Goal: Task Accomplishment & Management: Manage account settings

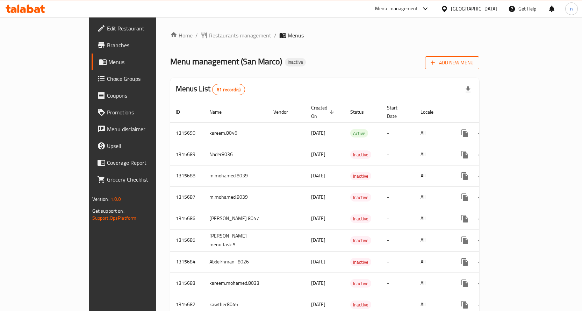
click at [474, 64] on span "Add New Menu" at bounding box center [452, 62] width 43 height 9
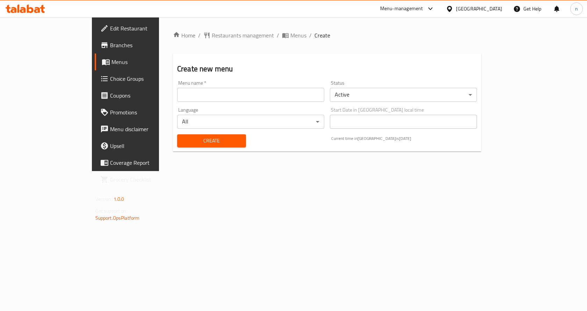
click at [177, 100] on input "text" at bounding box center [250, 95] width 147 height 14
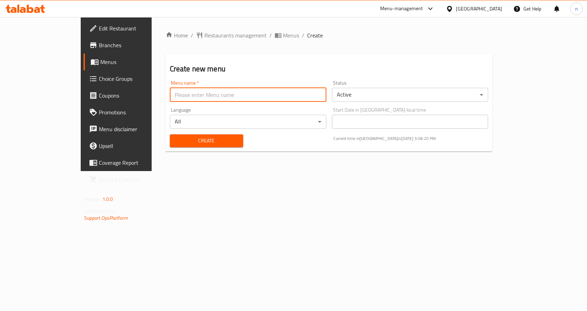
click at [244, 95] on input "text" at bounding box center [248, 95] width 157 height 14
type input "nada8034"
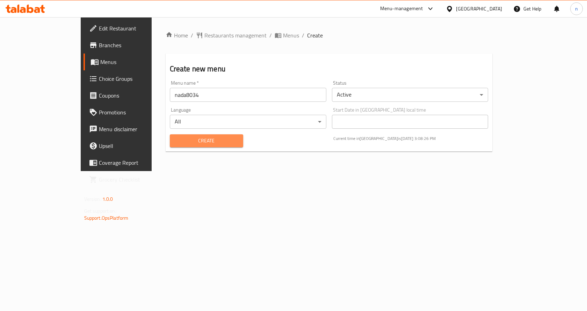
click at [170, 147] on button "Create" at bounding box center [206, 140] width 73 height 13
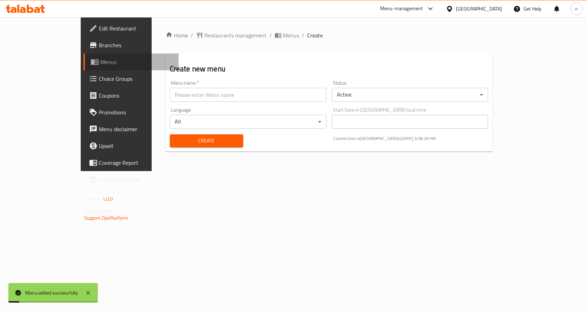
click at [84, 68] on link "Menus" at bounding box center [131, 61] width 95 height 17
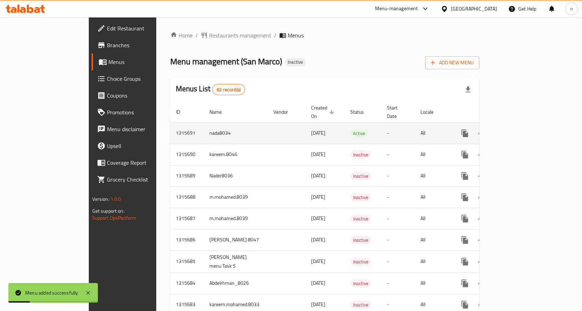
click at [519, 129] on icon "enhanced table" at bounding box center [515, 133] width 8 height 8
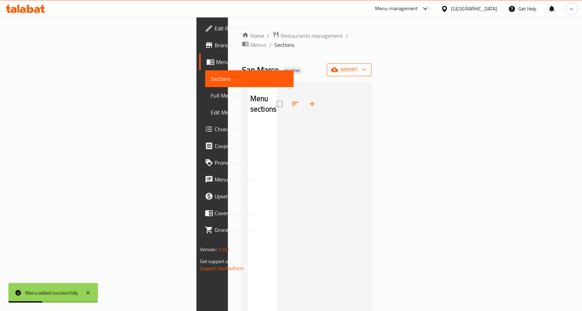
click at [372, 65] on button "import" at bounding box center [349, 69] width 45 height 13
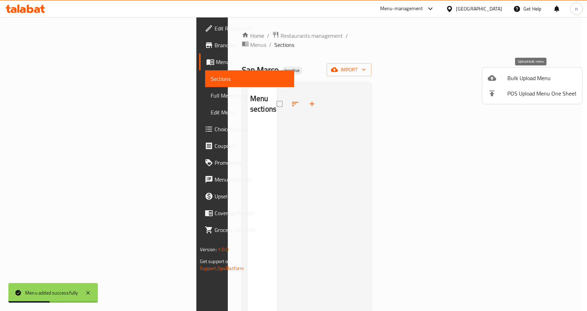
click at [531, 76] on span "Bulk Upload Menu" at bounding box center [542, 78] width 69 height 8
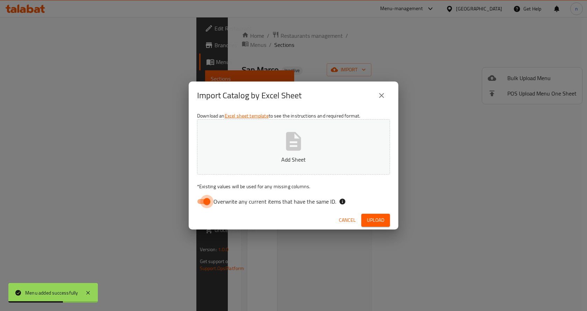
click at [202, 206] on input "Overwrite any current items that have the same ID." at bounding box center [207, 201] width 40 height 13
checkbox input "false"
click at [307, 148] on button "Add Sheet" at bounding box center [293, 146] width 193 height 55
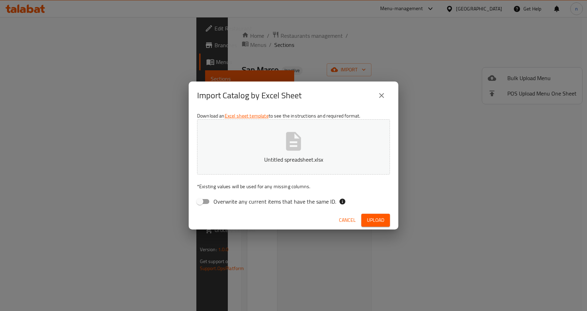
click at [375, 221] on span "Upload" at bounding box center [375, 220] width 17 height 9
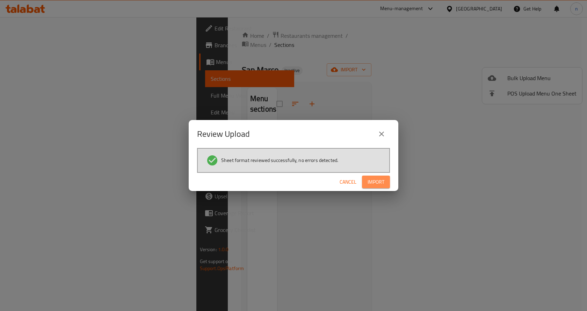
click at [376, 186] on span "Import" at bounding box center [376, 182] width 17 height 9
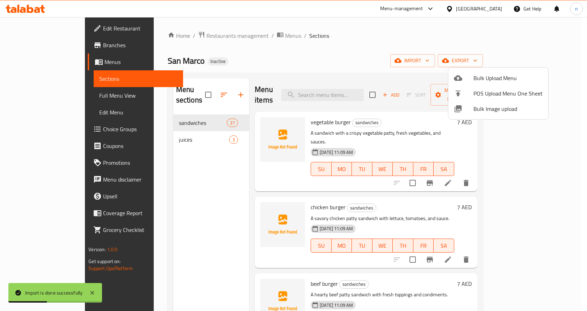
click at [42, 97] on div at bounding box center [293, 155] width 587 height 311
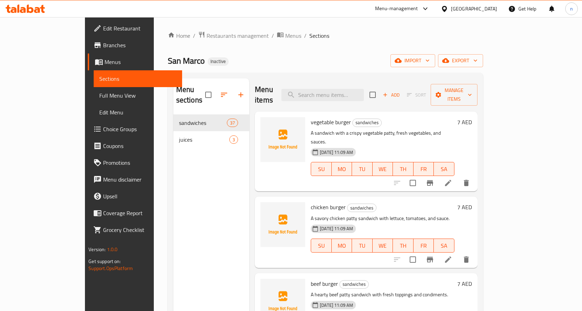
click at [99, 94] on span "Full Menu View" at bounding box center [137, 95] width 77 height 8
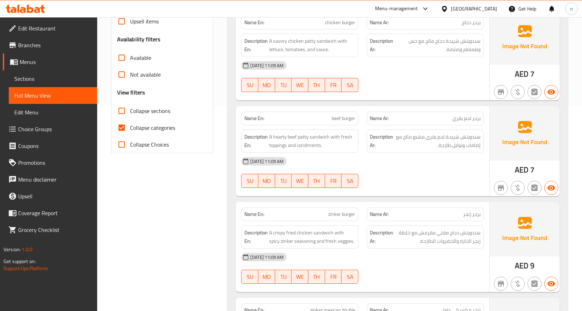
scroll to position [210, 0]
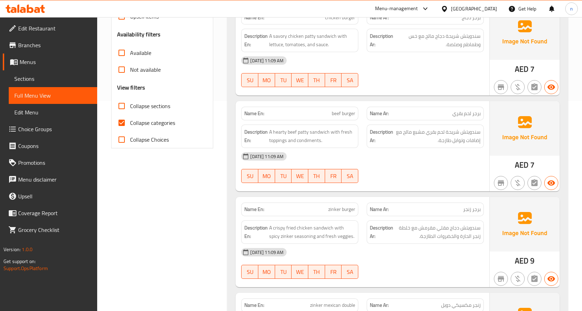
click at [124, 121] on input "Collapse categories" at bounding box center [121, 122] width 17 height 17
checkbox input "false"
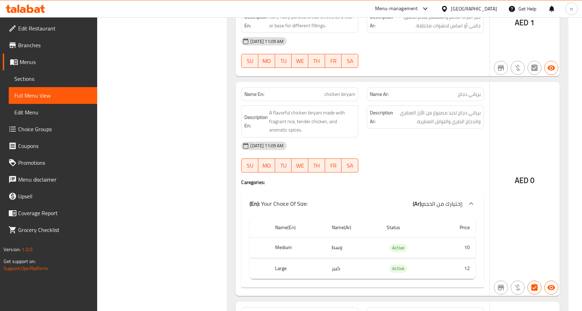
scroll to position [2936, 0]
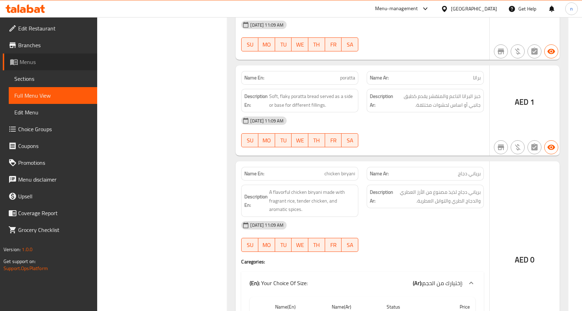
click at [64, 66] on span "Menus" at bounding box center [56, 62] width 72 height 8
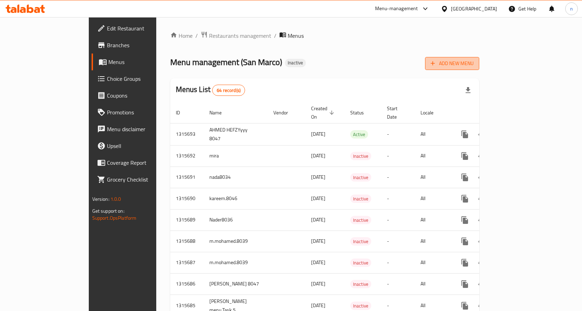
click at [474, 62] on span "Add New Menu" at bounding box center [452, 63] width 43 height 9
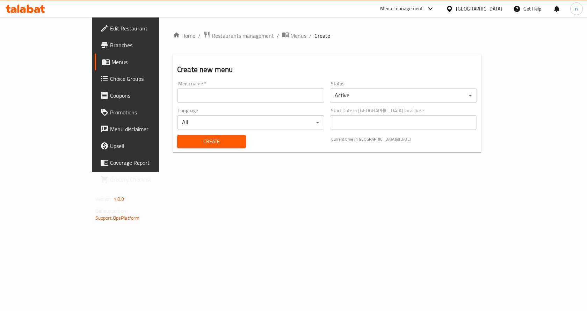
click at [238, 100] on input "text" at bounding box center [250, 95] width 147 height 14
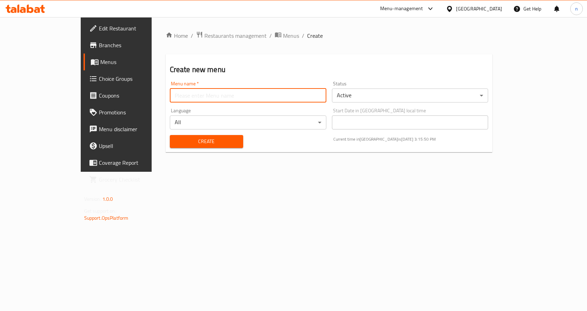
type input "nada8034"
click at [198, 136] on button "Create" at bounding box center [206, 141] width 73 height 13
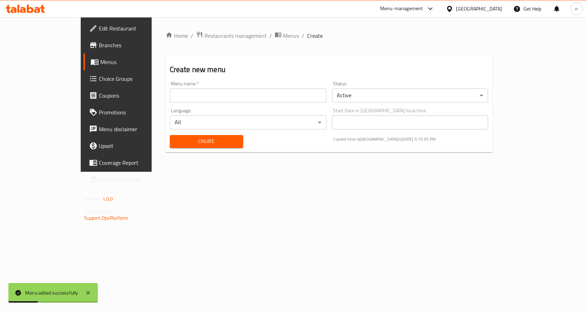
click at [100, 65] on span "Menus" at bounding box center [136, 62] width 73 height 8
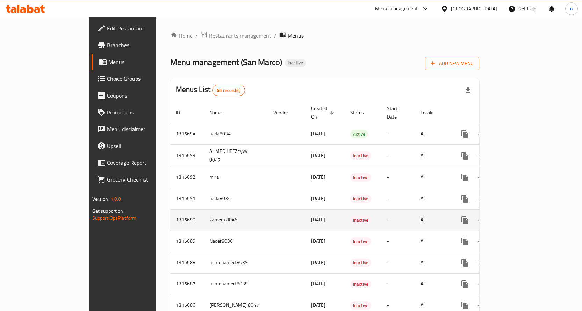
click at [204, 209] on td "kareem.8046" at bounding box center [236, 219] width 64 height 21
copy td "kareem.8046"
click at [204, 215] on td "kareem.8046" at bounding box center [236, 219] width 64 height 21
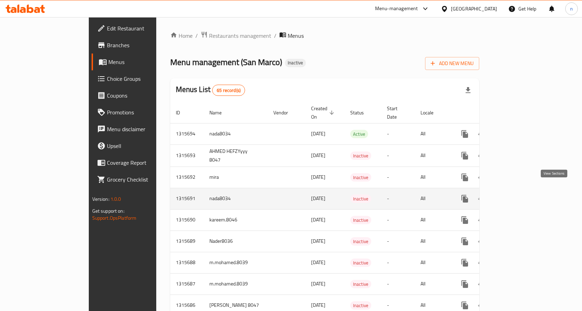
click at [519, 194] on icon "enhanced table" at bounding box center [515, 198] width 8 height 8
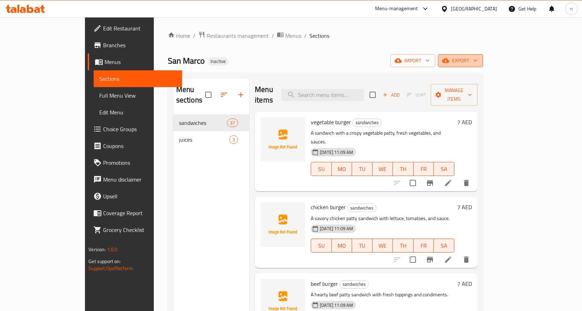
click at [478, 64] on span "export" at bounding box center [461, 60] width 34 height 9
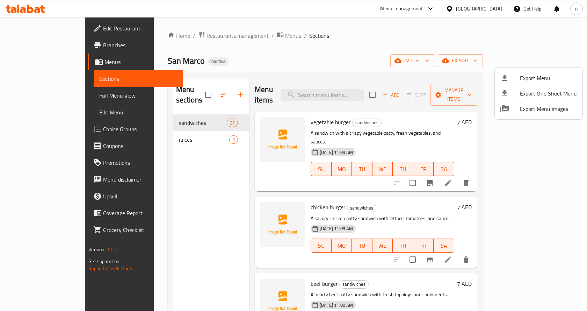
click at [502, 68] on ul "Export Menu Export One Sheet Menu Export Menu images" at bounding box center [539, 93] width 88 height 52
click at [503, 62] on div at bounding box center [293, 155] width 587 height 311
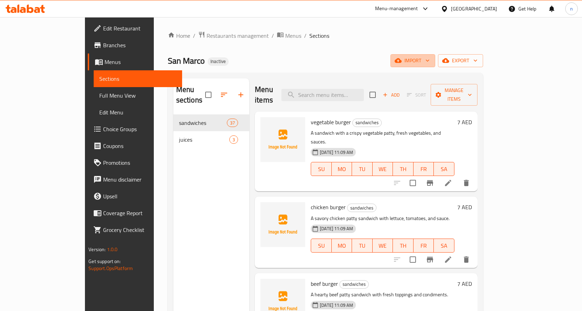
click at [430, 62] on span "import" at bounding box center [413, 60] width 34 height 9
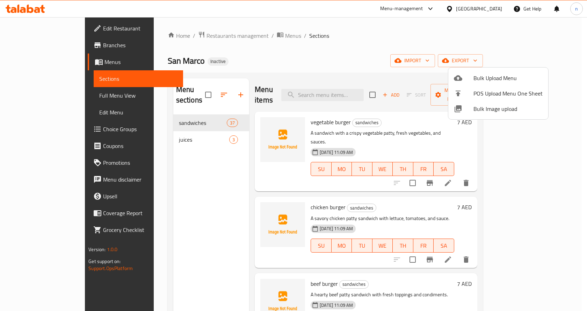
click at [407, 57] on div at bounding box center [293, 155] width 587 height 311
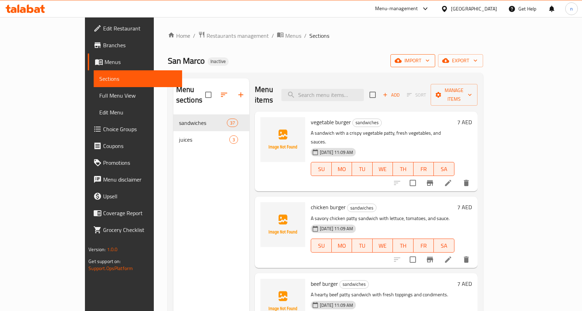
click at [431, 63] on icon "button" at bounding box center [427, 60] width 7 height 7
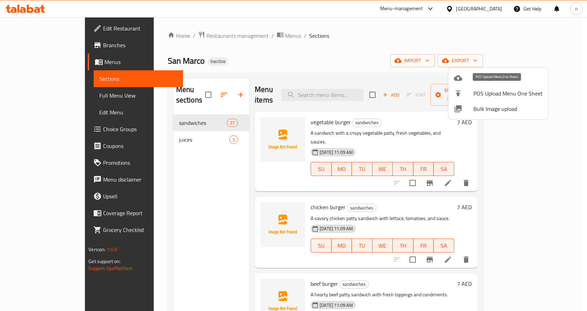
click at [489, 82] on span "Bulk Upload Menu" at bounding box center [508, 78] width 69 height 8
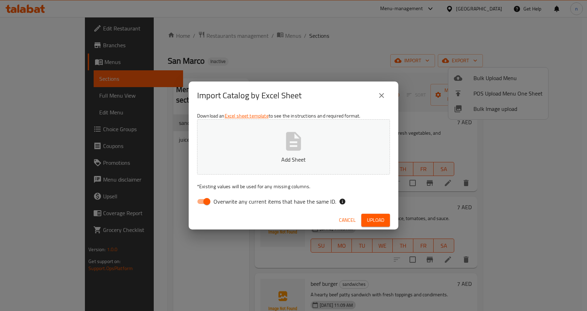
click at [202, 203] on input "Overwrite any current items that have the same ID." at bounding box center [207, 201] width 40 height 13
checkbox input "false"
click at [383, 218] on span "Upload" at bounding box center [375, 220] width 17 height 9
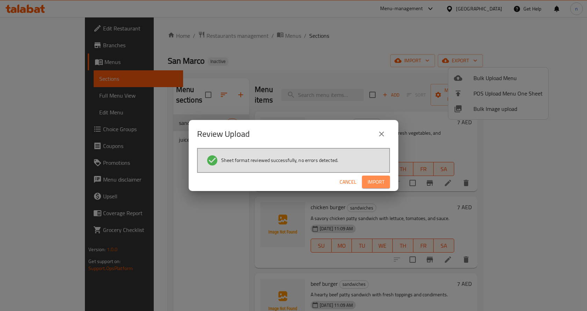
click at [380, 176] on button "Import" at bounding box center [376, 181] width 28 height 13
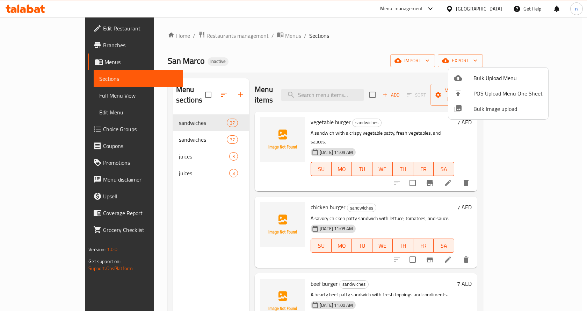
click at [24, 95] on div at bounding box center [293, 155] width 587 height 311
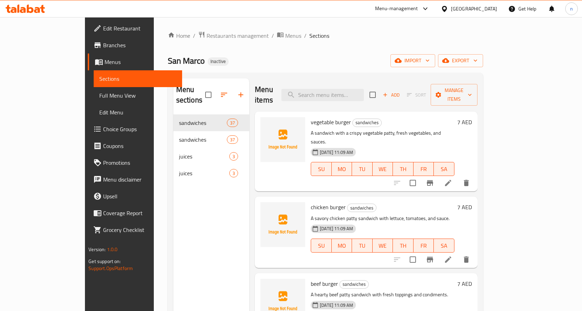
click at [99, 92] on span "Full Menu View" at bounding box center [137, 95] width 77 height 8
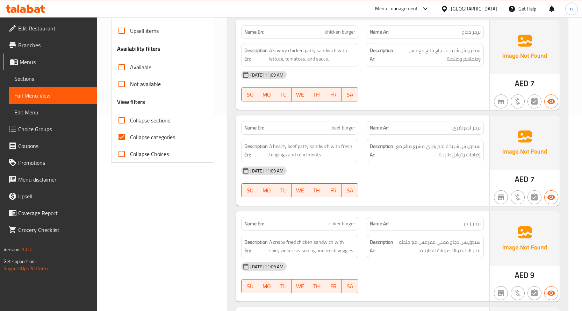
scroll to position [210, 0]
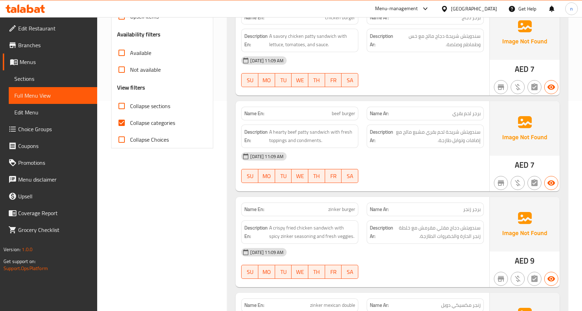
click at [122, 123] on input "Collapse categories" at bounding box center [121, 122] width 17 height 17
checkbox input "false"
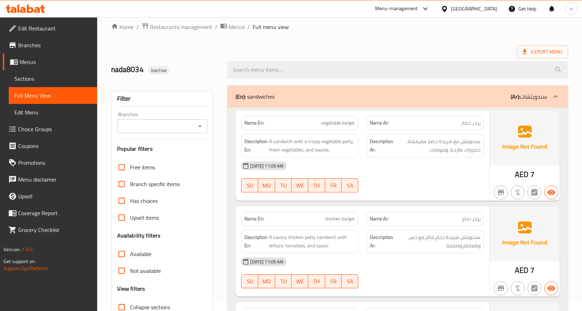
scroll to position [0, 0]
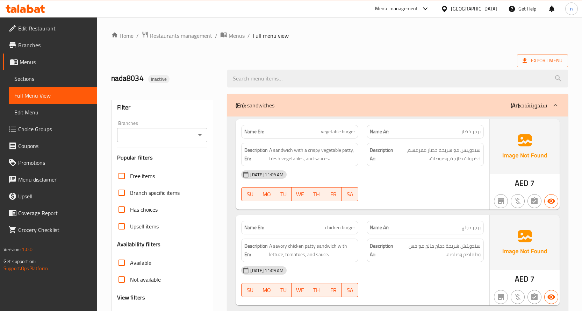
click at [124, 173] on input "Free items" at bounding box center [121, 175] width 17 height 17
checkbox input "true"
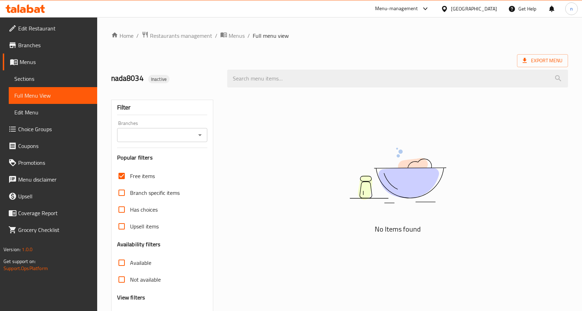
click at [122, 189] on input "Branch specific items" at bounding box center [121, 192] width 17 height 17
checkbox input "true"
click at [120, 206] on input "Has choices" at bounding box center [121, 209] width 17 height 17
checkbox input "true"
click at [124, 224] on input "Upsell items" at bounding box center [121, 226] width 17 height 17
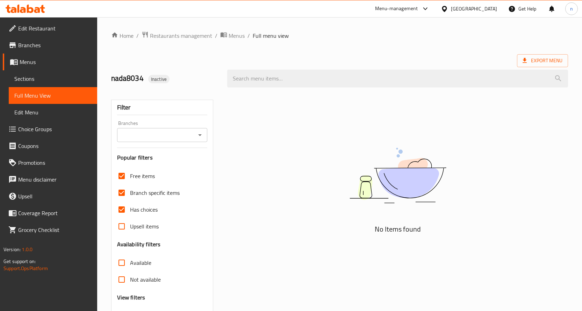
checkbox input "true"
click at [119, 179] on input "Free items" at bounding box center [121, 175] width 17 height 17
checkbox input "false"
click at [122, 187] on input "Branch specific items" at bounding box center [121, 192] width 17 height 17
checkbox input "false"
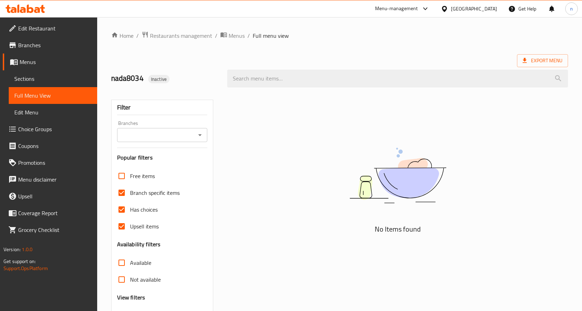
click at [123, 203] on input "Has choices" at bounding box center [121, 209] width 17 height 17
checkbox input "false"
click at [121, 222] on input "Upsell items" at bounding box center [121, 226] width 17 height 17
checkbox input "false"
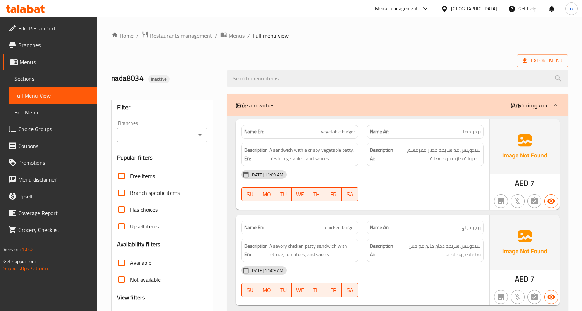
scroll to position [61, 0]
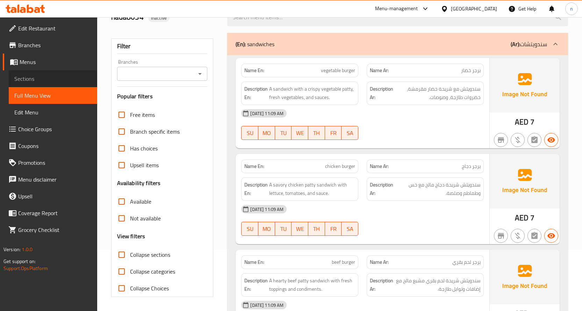
click at [29, 81] on span "Sections" at bounding box center [52, 78] width 77 height 8
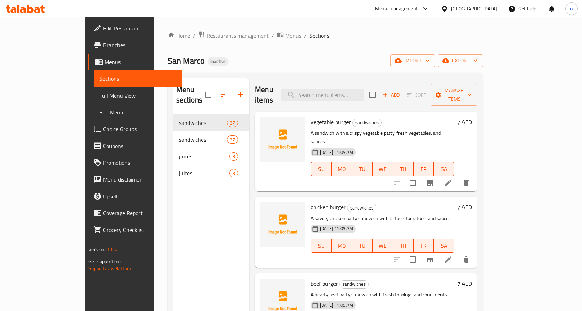
click at [201, 91] on input "checkbox" at bounding box center [208, 94] width 15 height 15
checkbox input "true"
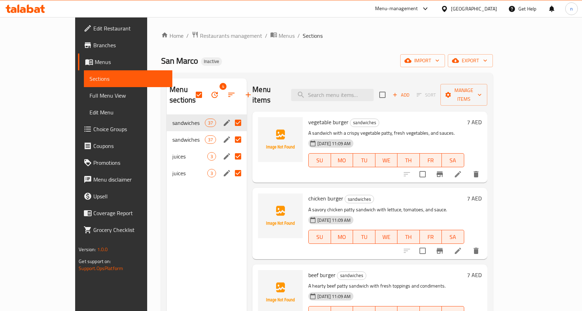
click at [95, 65] on span "Menus" at bounding box center [131, 62] width 72 height 8
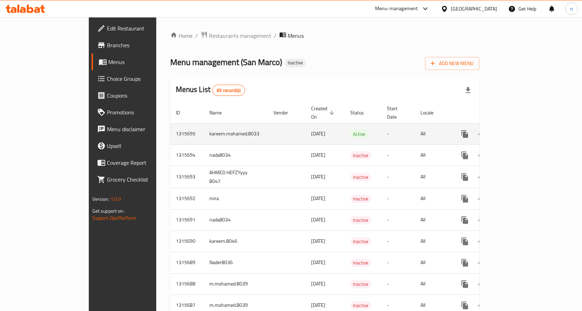
scroll to position [35, 0]
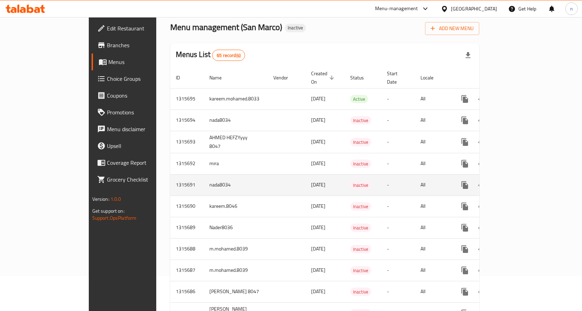
click at [204, 178] on td "nada8034" at bounding box center [236, 184] width 64 height 21
copy td "nada8034"
click at [501, 182] on icon "enhanced table" at bounding box center [498, 185] width 5 height 6
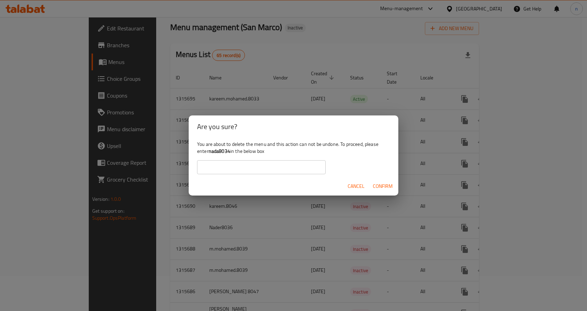
click at [272, 170] on input "text" at bounding box center [261, 167] width 129 height 14
paste input "nada8034"
click at [203, 166] on input "nada8034" at bounding box center [261, 167] width 129 height 14
type input "nada8034"
click at [382, 187] on span "Confirm" at bounding box center [383, 186] width 20 height 9
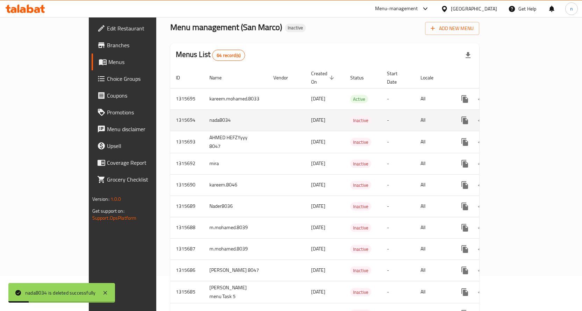
click at [204, 115] on td "nada8034" at bounding box center [236, 119] width 64 height 21
click at [519, 116] on icon "enhanced table" at bounding box center [515, 120] width 8 height 8
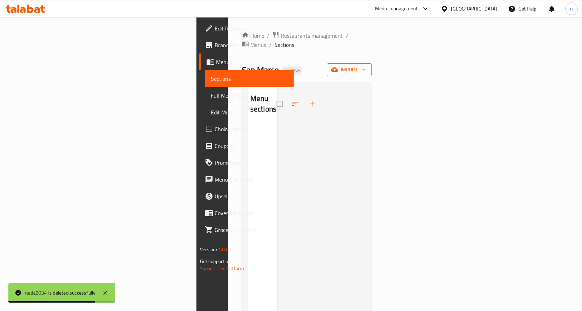
click at [372, 63] on button "import" at bounding box center [349, 69] width 45 height 13
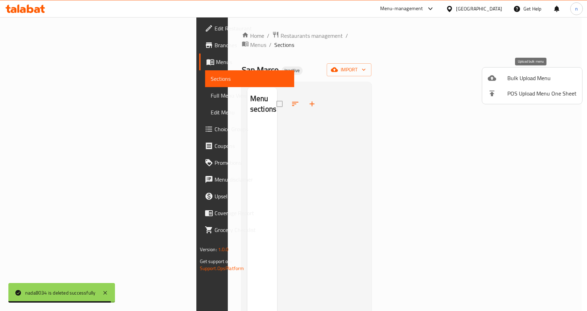
click at [572, 85] on li "Bulk Upload Menu" at bounding box center [532, 77] width 100 height 15
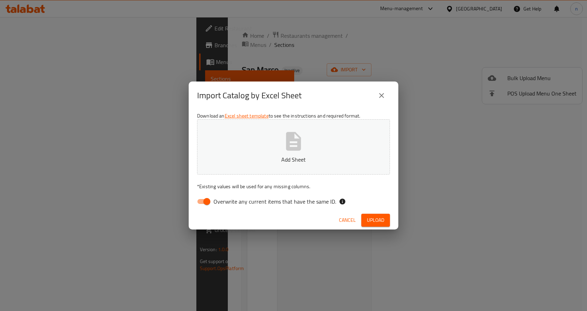
click at [207, 201] on input "Overwrite any current items that have the same ID." at bounding box center [207, 201] width 40 height 13
checkbox input "false"
click at [376, 220] on span "Upload" at bounding box center [375, 220] width 17 height 9
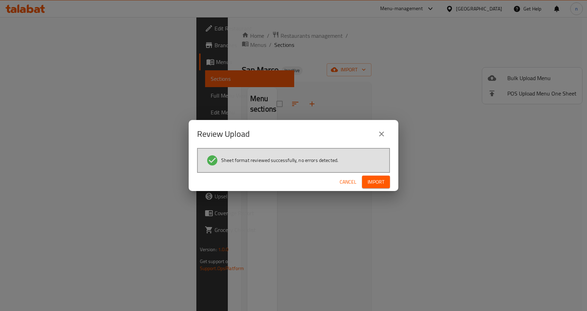
click at [376, 175] on button "Import" at bounding box center [376, 181] width 28 height 13
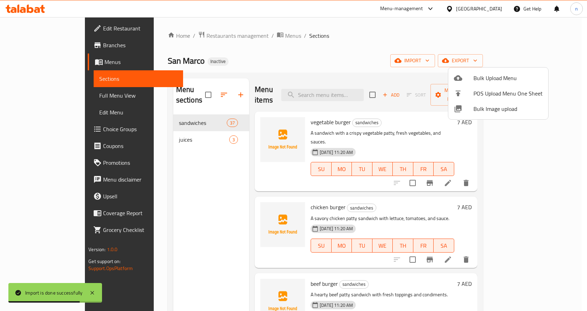
drag, startPoint x: 558, startPoint y: 97, endPoint x: 561, endPoint y: 149, distance: 51.8
click at [554, 171] on div at bounding box center [293, 155] width 587 height 311
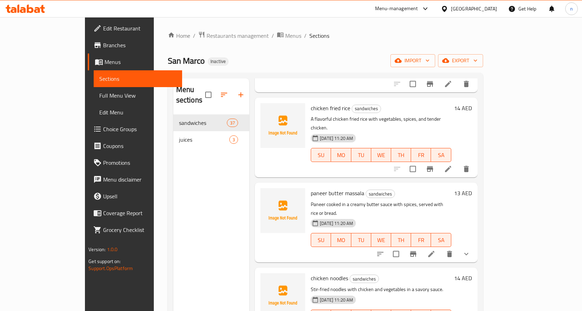
scroll to position [35, 0]
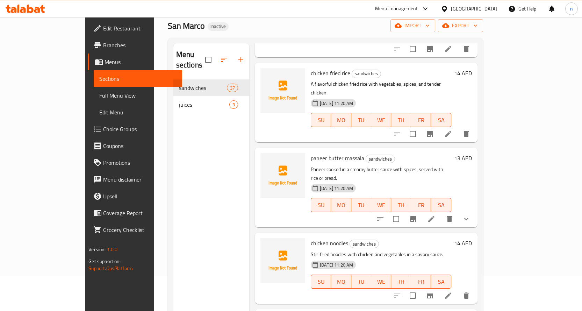
click at [99, 95] on span "Full Menu View" at bounding box center [137, 95] width 77 height 8
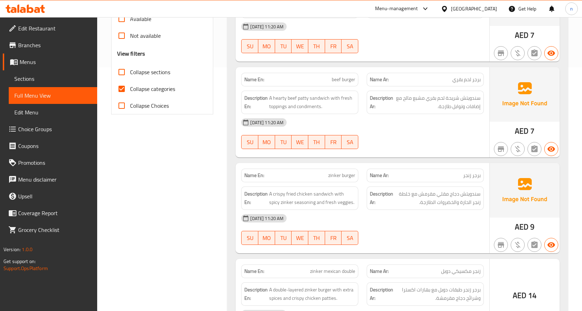
scroll to position [245, 0]
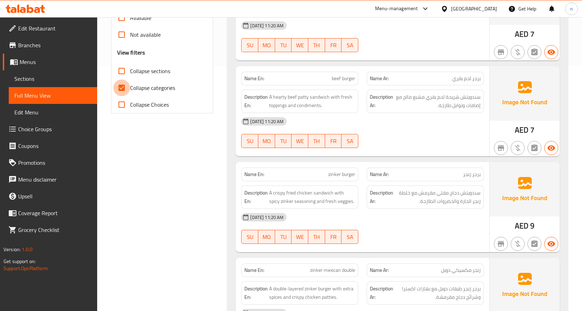
click at [125, 84] on input "Collapse categories" at bounding box center [121, 87] width 17 height 17
checkbox input "false"
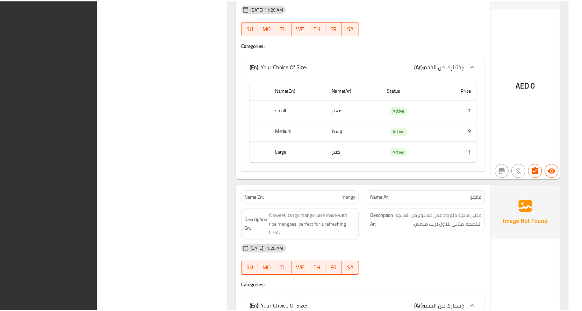
scroll to position [5162, 0]
